Goal: Task Accomplishment & Management: Manage account settings

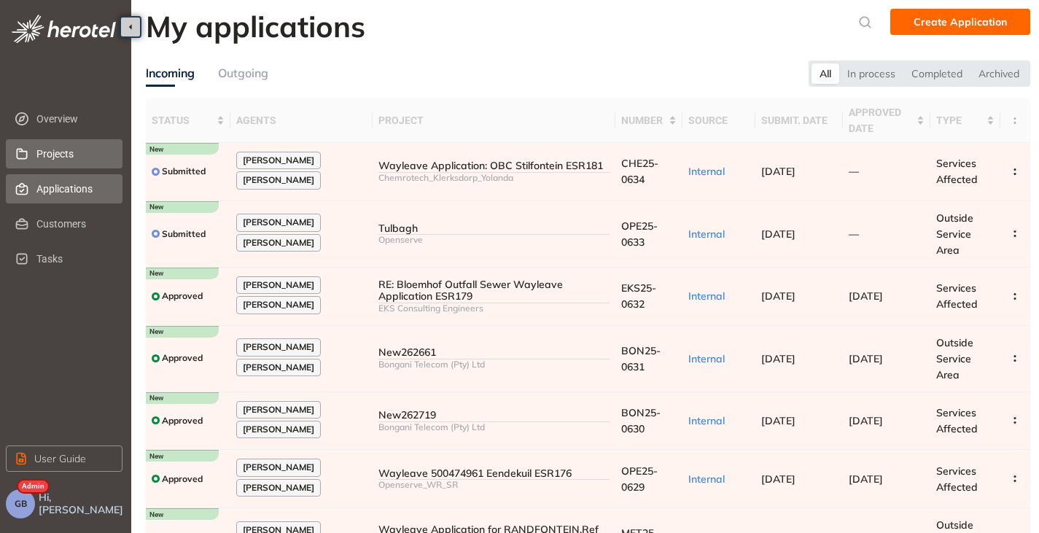
click at [66, 148] on span "Projects" at bounding box center [73, 153] width 74 height 29
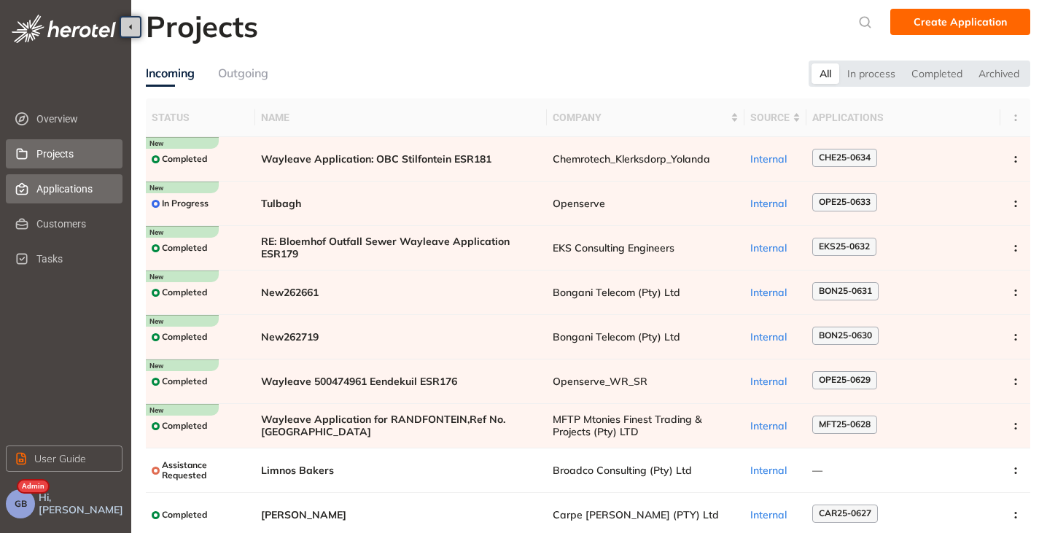
click at [61, 183] on span "Applications" at bounding box center [73, 188] width 74 height 29
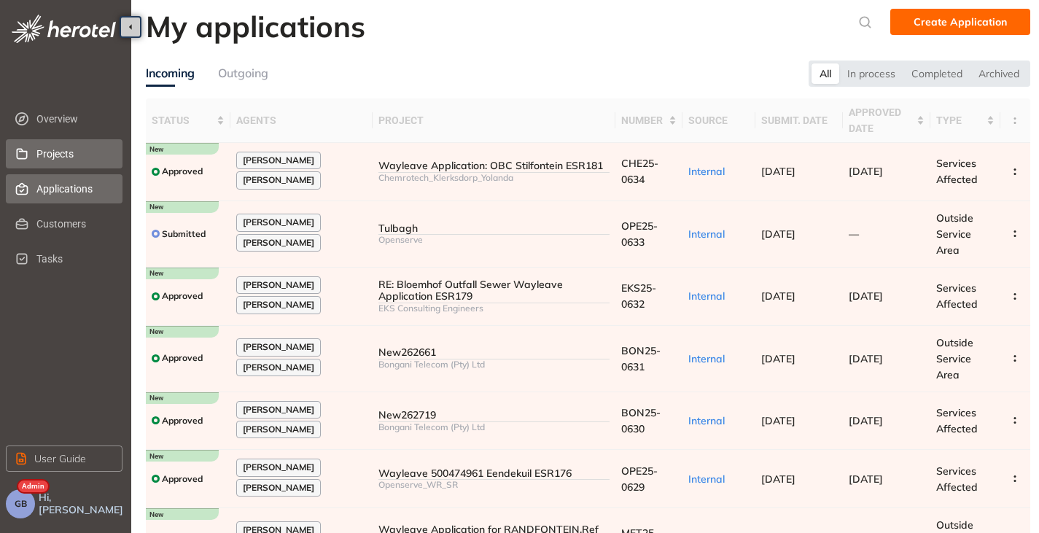
click at [58, 157] on span "Projects" at bounding box center [73, 153] width 74 height 29
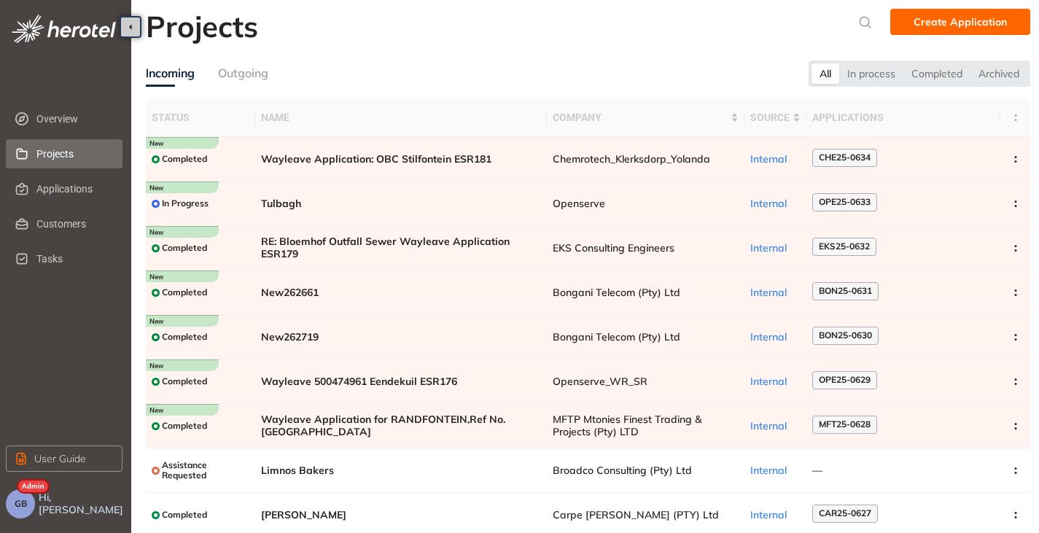
click at [31, 503] on button "GB" at bounding box center [20, 503] width 29 height 29
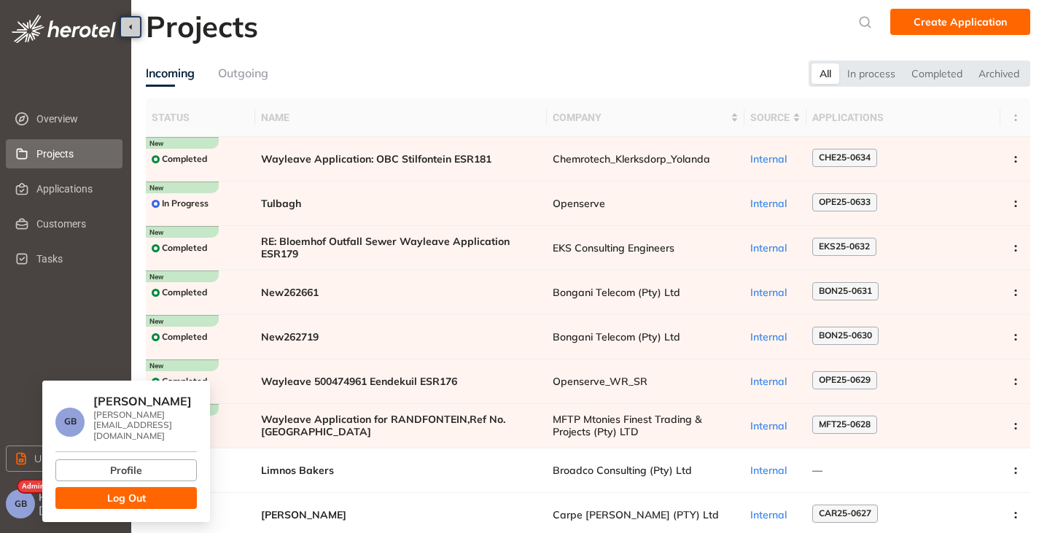
click at [82, 494] on button "Log Out" at bounding box center [125, 498] width 141 height 22
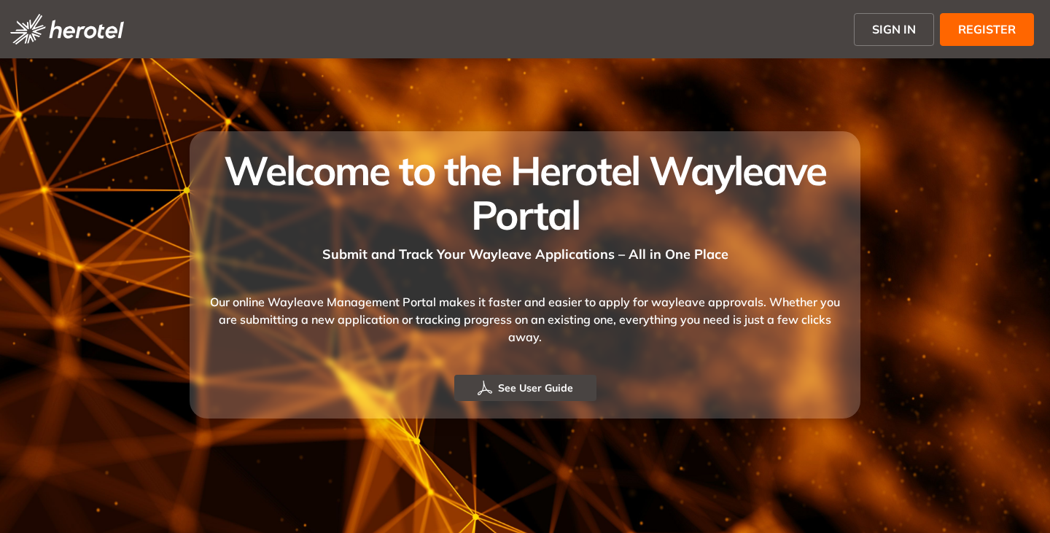
click at [897, 26] on span "SIGN IN" at bounding box center [894, 28] width 44 height 17
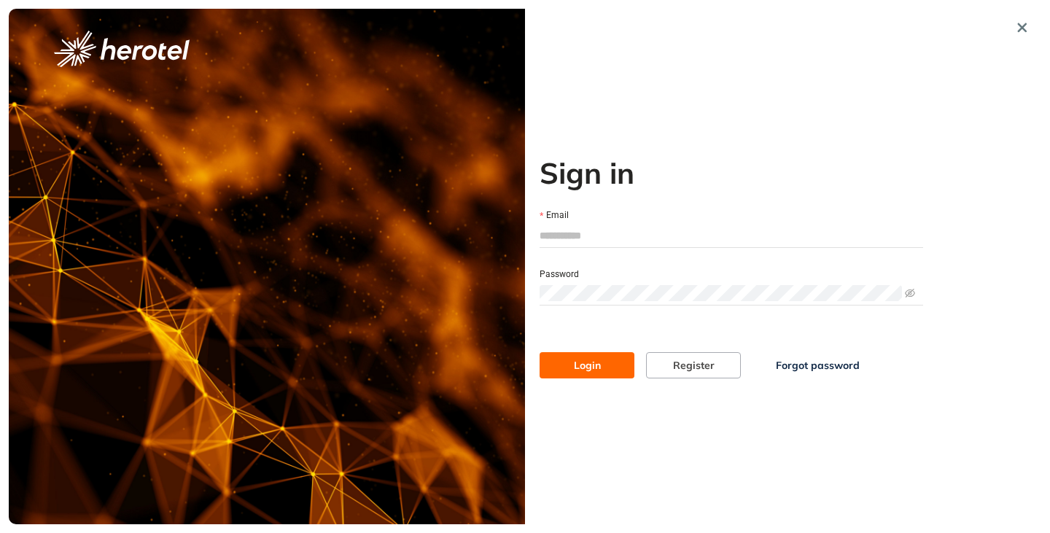
click at [583, 231] on input "Email" at bounding box center [730, 236] width 383 height 22
type input "**********"
click at [539, 352] on button "Login" at bounding box center [586, 365] width 95 height 26
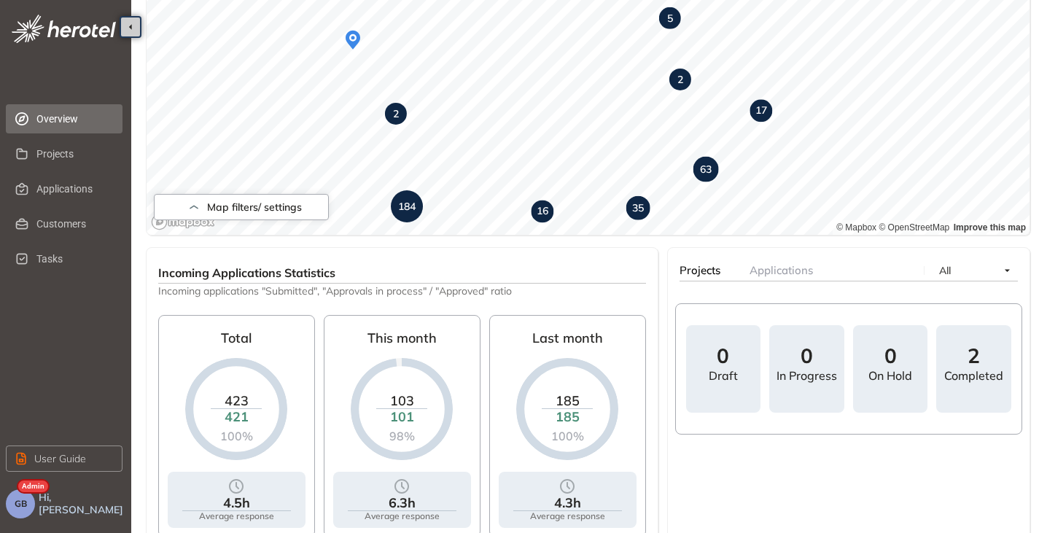
scroll to position [130, 0]
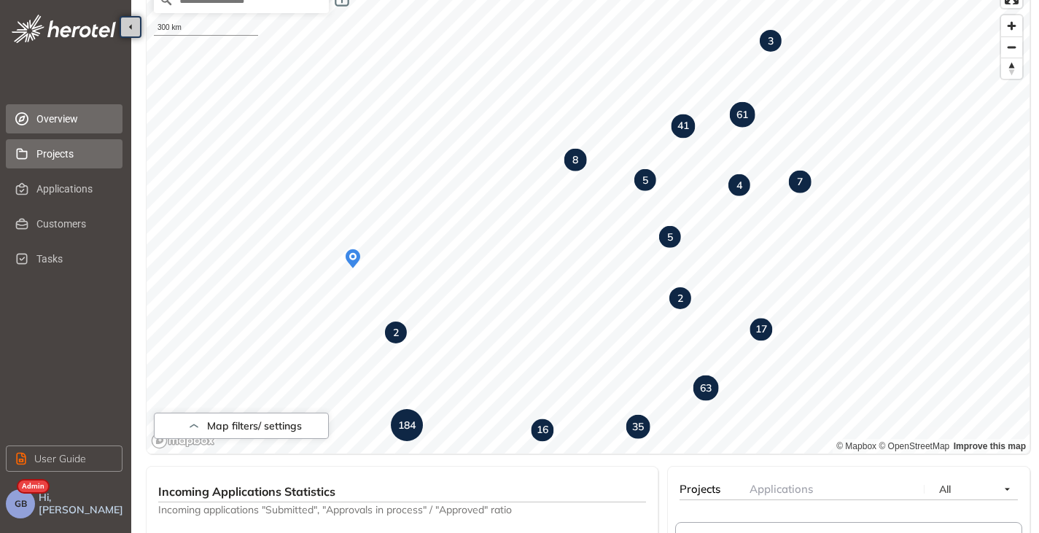
click at [68, 164] on span "Projects" at bounding box center [73, 153] width 74 height 29
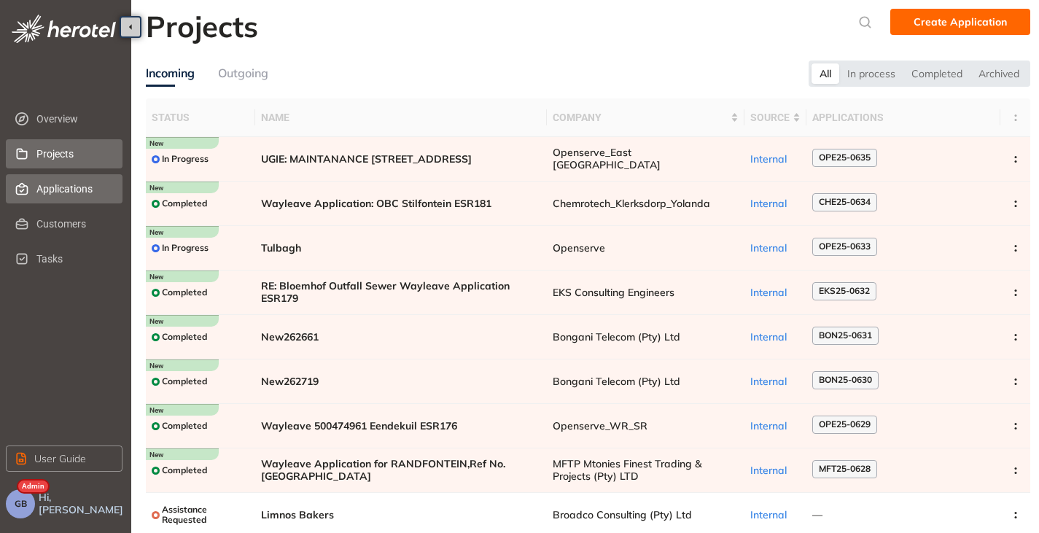
click at [48, 190] on span "Applications" at bounding box center [73, 188] width 74 height 29
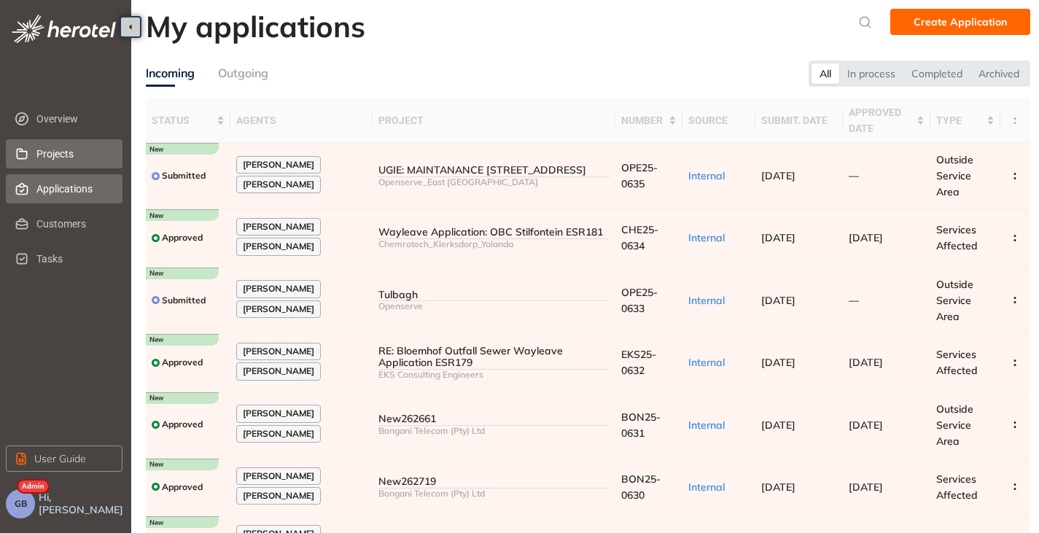
click at [64, 141] on span "Projects" at bounding box center [73, 153] width 74 height 29
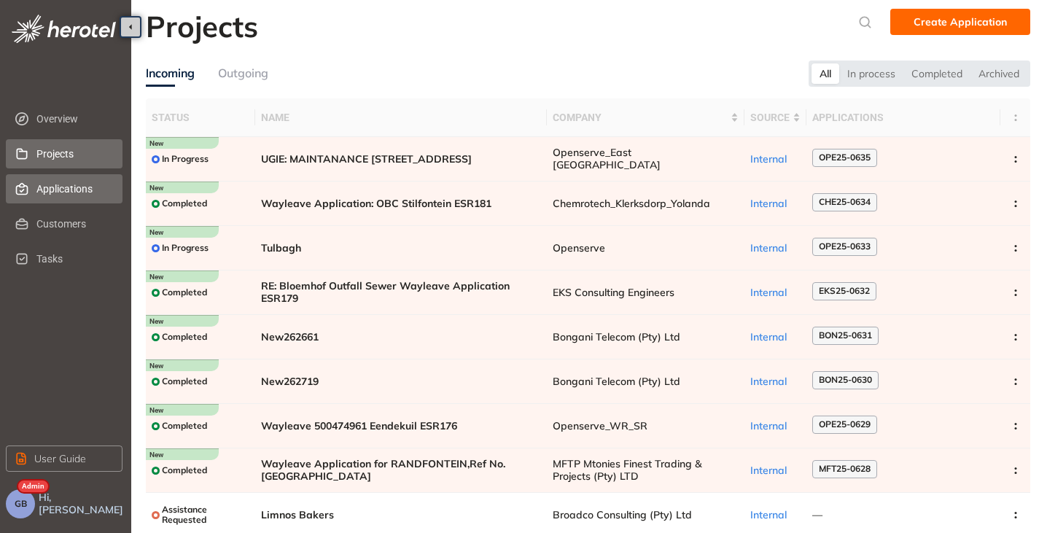
click at [68, 200] on span "Applications" at bounding box center [73, 188] width 74 height 29
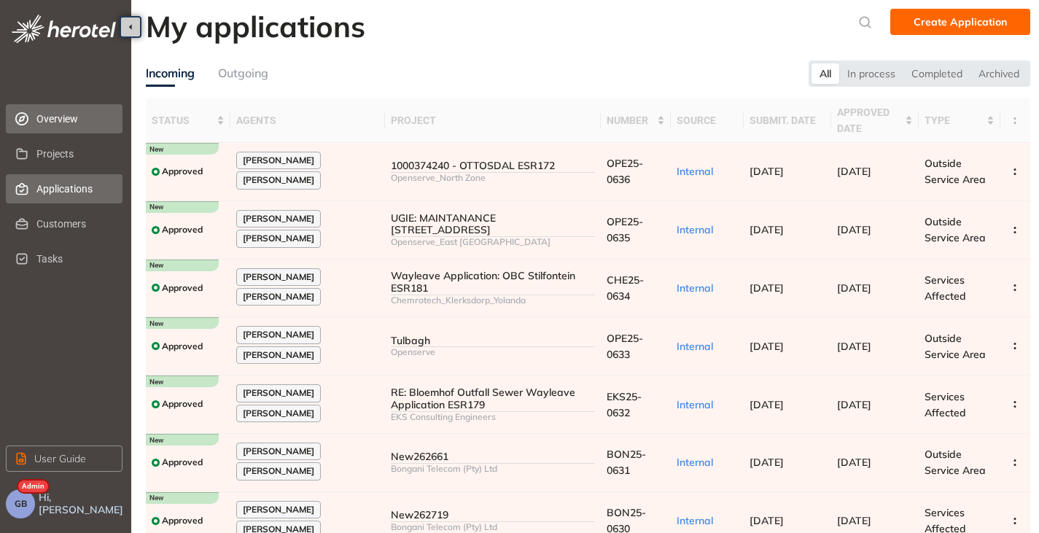
click at [55, 119] on span "Overview" at bounding box center [73, 118] width 74 height 29
